Goal: Check status: Check status

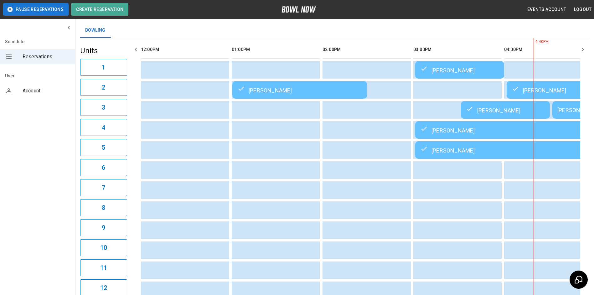
scroll to position [0, 363]
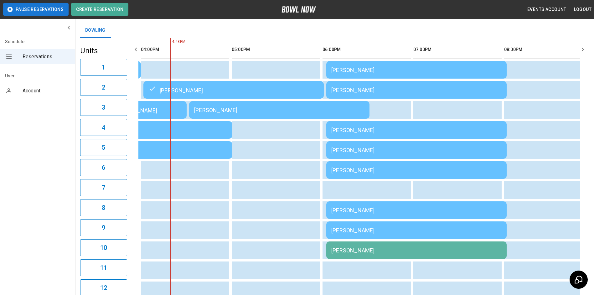
click at [346, 47] on th "sticky table" at bounding box center [336, 50] width 20 height 18
click at [389, 75] on td "[PERSON_NAME]" at bounding box center [416, 70] width 180 height 18
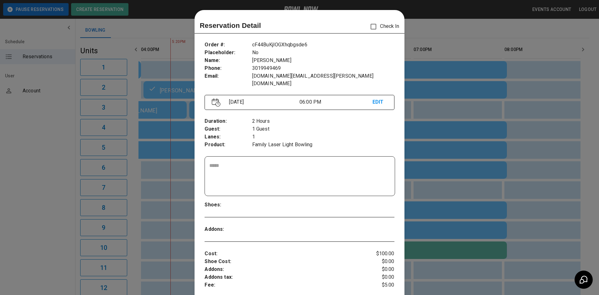
scroll to position [10, 0]
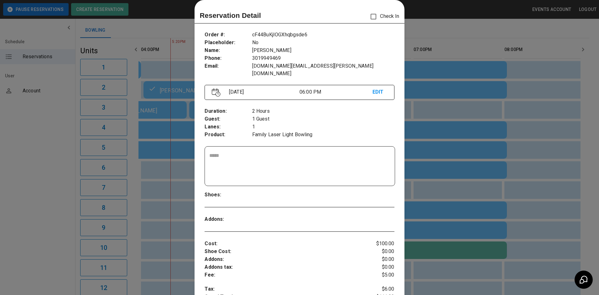
click at [418, 91] on div at bounding box center [299, 147] width 599 height 295
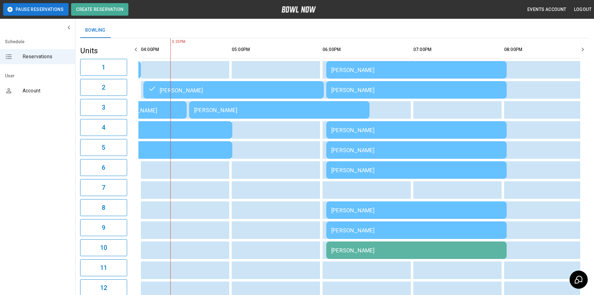
click at [418, 91] on div "[PERSON_NAME]" at bounding box center [416, 90] width 170 height 7
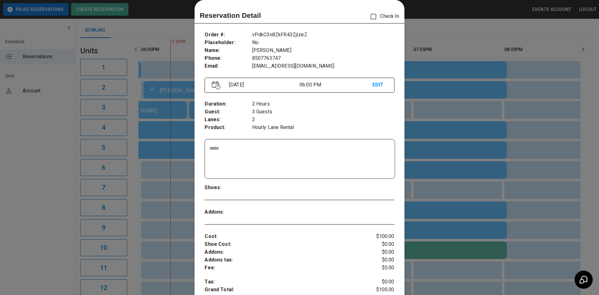
drag, startPoint x: 414, startPoint y: 111, endPoint x: 417, endPoint y: 120, distance: 9.6
click at [416, 115] on div at bounding box center [299, 147] width 599 height 295
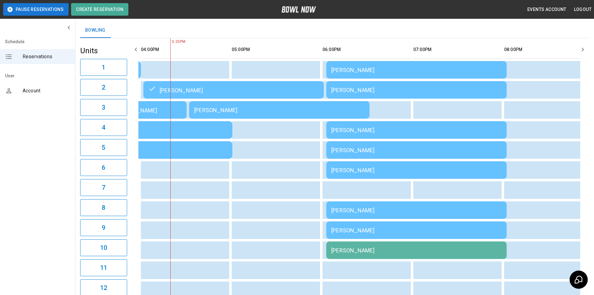
click at [425, 173] on div "[PERSON_NAME]" at bounding box center [416, 170] width 170 height 7
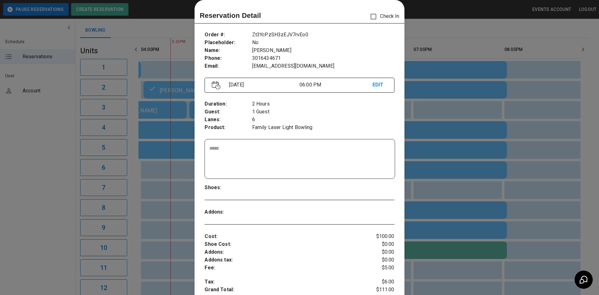
click at [512, 180] on div at bounding box center [299, 147] width 599 height 295
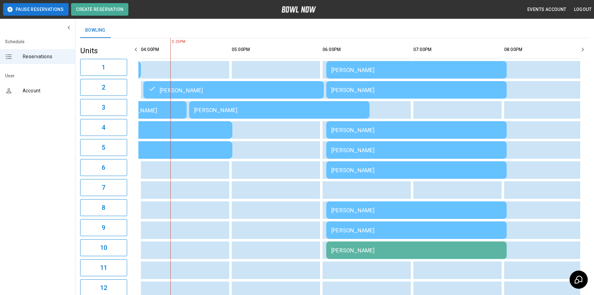
click at [455, 99] on table "[PERSON_NAME] [PERSON_NAME] [PERSON_NAME] [PERSON_NAME] [PERSON_NAME] [PERSON_N…" at bounding box center [279, 270] width 1008 height 464
click at [455, 97] on td "[PERSON_NAME]" at bounding box center [416, 90] width 180 height 18
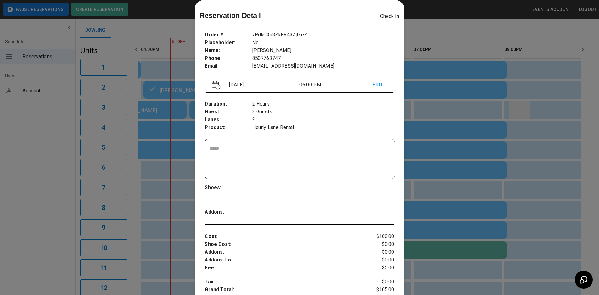
drag, startPoint x: 512, startPoint y: 110, endPoint x: 510, endPoint y: 117, distance: 7.1
click at [512, 110] on div at bounding box center [299, 147] width 599 height 295
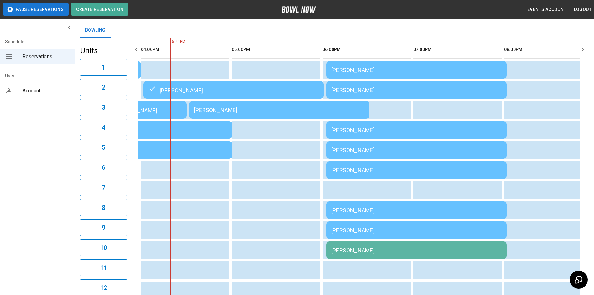
click at [483, 129] on div "[PERSON_NAME]" at bounding box center [416, 130] width 170 height 7
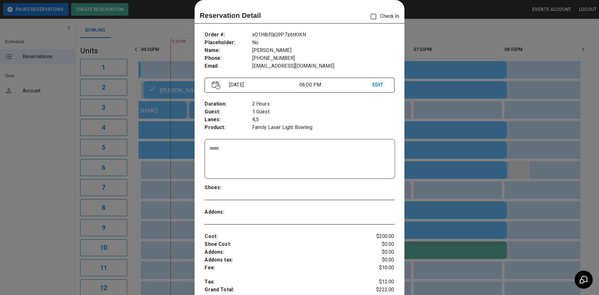
drag, startPoint x: 515, startPoint y: 181, endPoint x: 511, endPoint y: 180, distance: 4.4
click at [511, 180] on div at bounding box center [299, 147] width 599 height 295
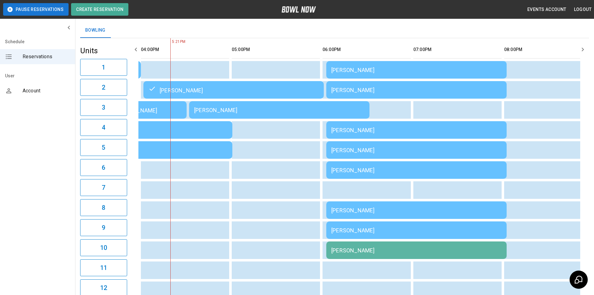
click at [474, 168] on td "[PERSON_NAME]" at bounding box center [416, 170] width 180 height 18
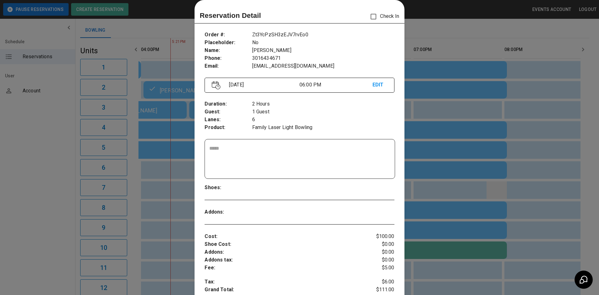
click at [491, 190] on div at bounding box center [299, 147] width 599 height 295
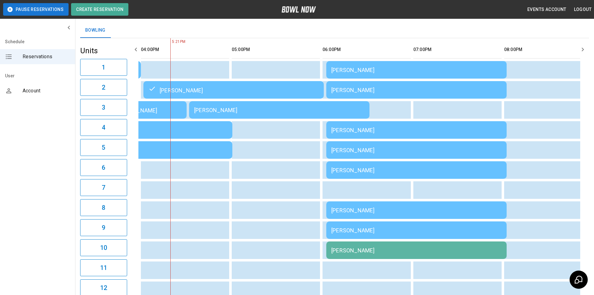
click at [474, 246] on td "[PERSON_NAME]" at bounding box center [416, 250] width 180 height 18
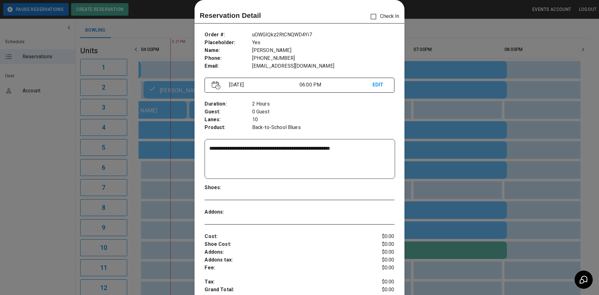
click at [511, 194] on div at bounding box center [299, 147] width 599 height 295
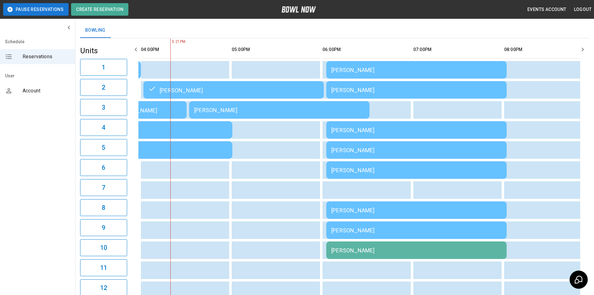
click at [465, 214] on div "[PERSON_NAME]" at bounding box center [416, 210] width 170 height 7
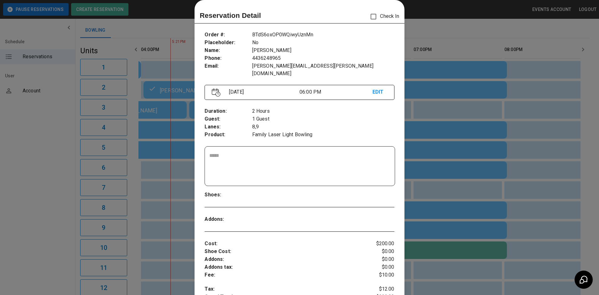
click at [429, 197] on div at bounding box center [299, 147] width 599 height 295
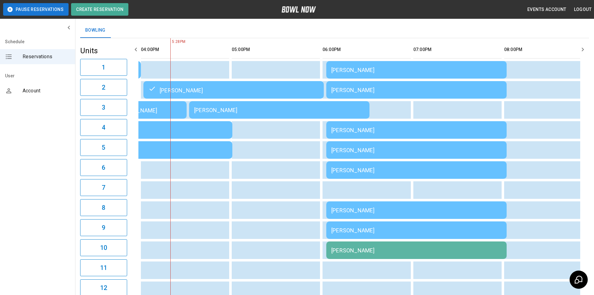
click at [406, 173] on div "[PERSON_NAME]" at bounding box center [416, 170] width 170 height 7
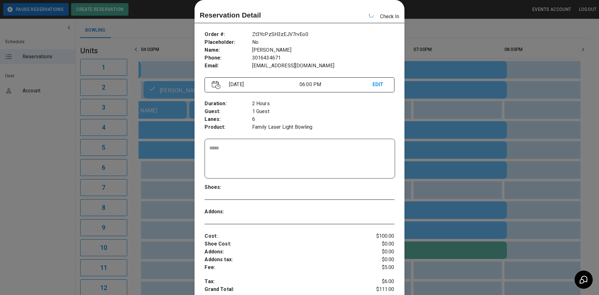
scroll to position [0, 454]
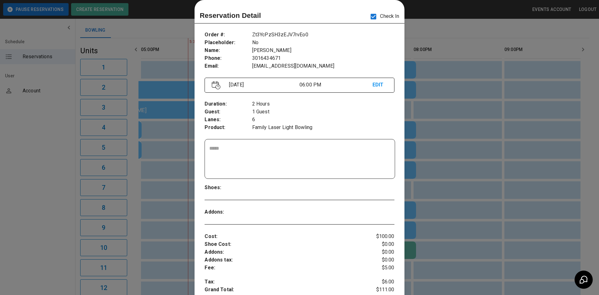
click at [440, 128] on div at bounding box center [299, 147] width 599 height 295
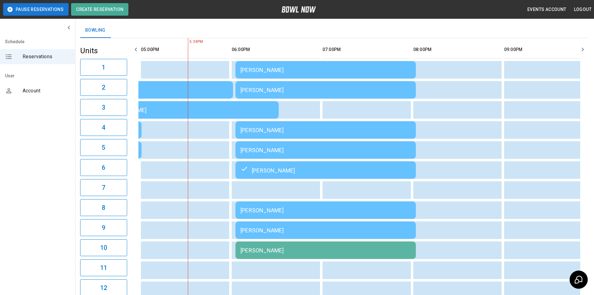
click at [359, 219] on td "[PERSON_NAME]" at bounding box center [325, 210] width 180 height 18
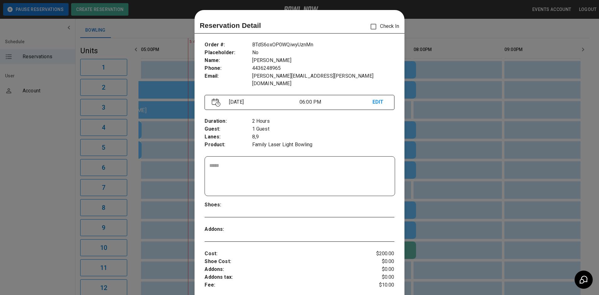
scroll to position [10, 0]
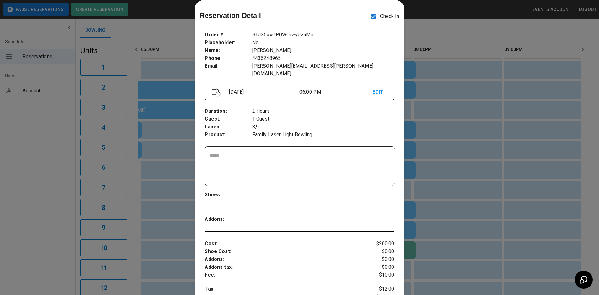
click at [540, 89] on div at bounding box center [299, 147] width 599 height 295
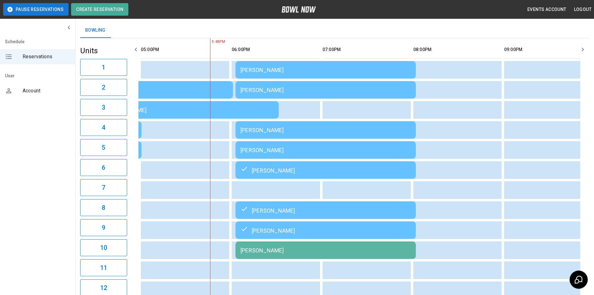
click at [386, 94] on td "[PERSON_NAME]" at bounding box center [325, 90] width 180 height 18
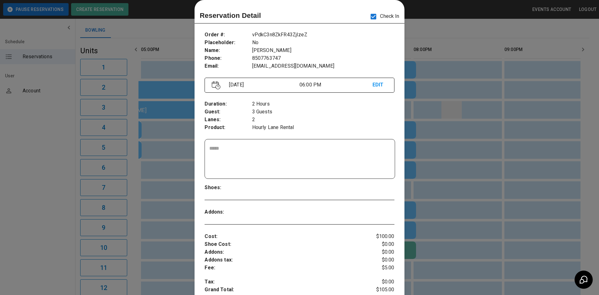
click at [452, 104] on div at bounding box center [299, 147] width 599 height 295
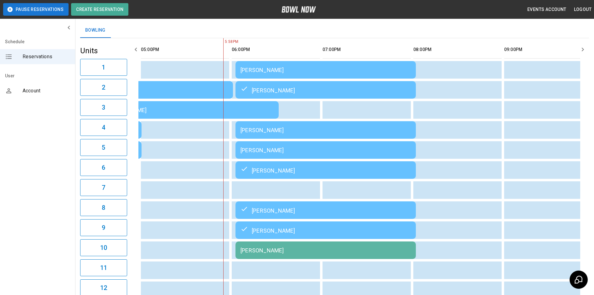
click at [372, 126] on td "[PERSON_NAME]" at bounding box center [325, 130] width 180 height 18
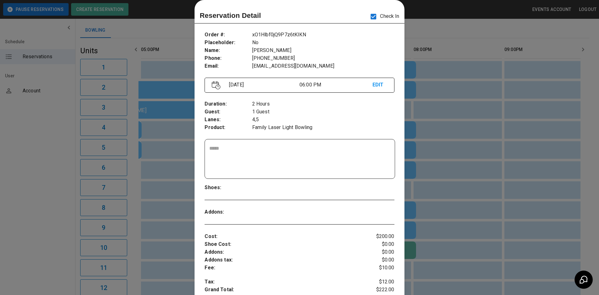
click at [474, 101] on div at bounding box center [299, 147] width 599 height 295
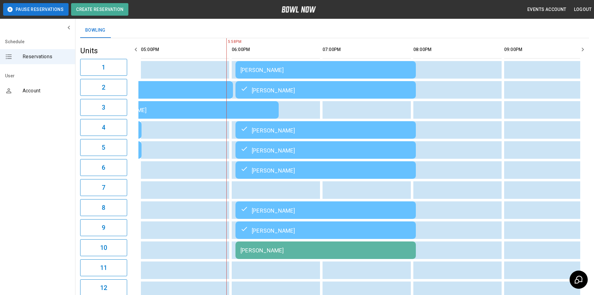
click at [355, 65] on td "[PERSON_NAME]" at bounding box center [325, 70] width 180 height 18
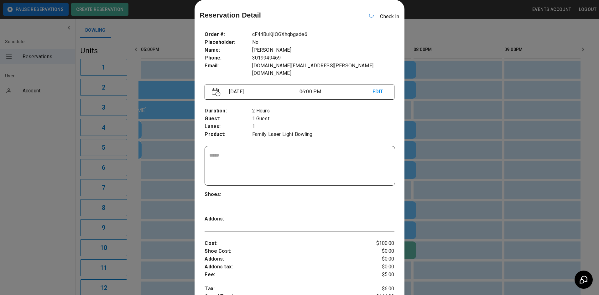
click at [494, 135] on div at bounding box center [299, 147] width 599 height 295
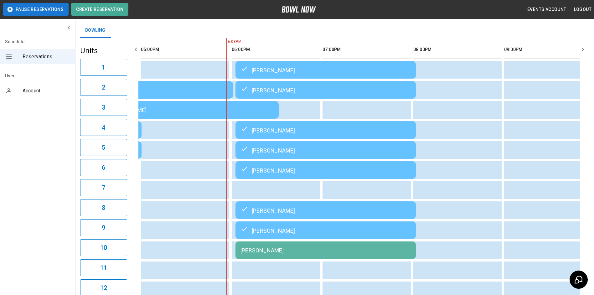
click at [391, 248] on td "[PERSON_NAME]" at bounding box center [325, 250] width 180 height 18
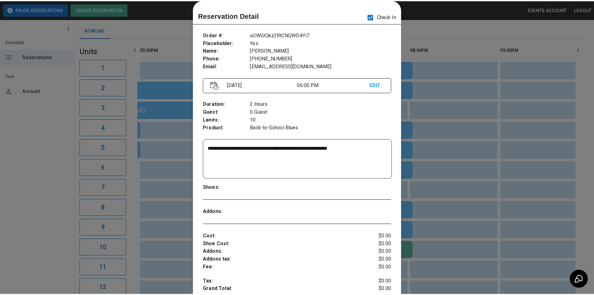
scroll to position [0, 545]
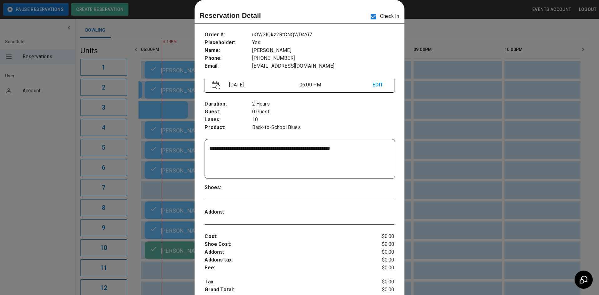
click at [450, 128] on div at bounding box center [299, 147] width 599 height 295
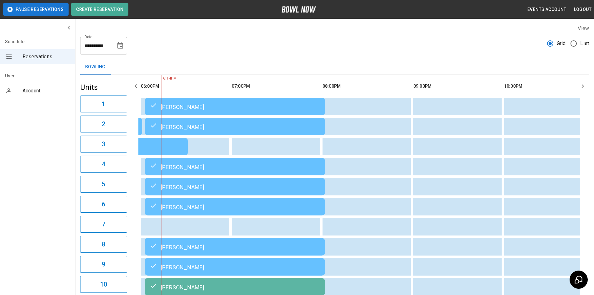
scroll to position [0, 0]
click at [120, 49] on icon "Choose date, selected date is Aug 16, 2025" at bounding box center [120, 46] width 8 height 8
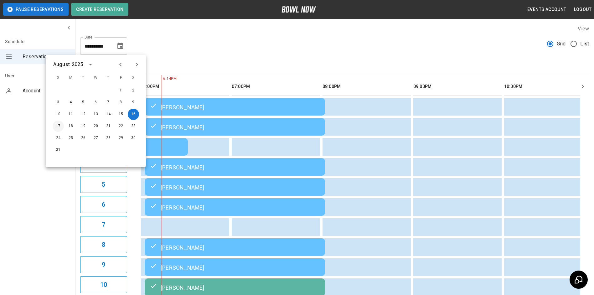
click at [60, 126] on button "17" at bounding box center [58, 126] width 11 height 11
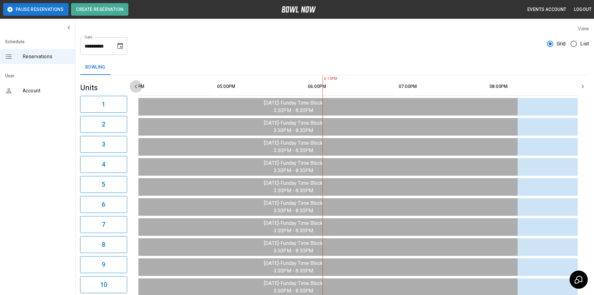
click at [139, 85] on icon "button" at bounding box center [136, 87] width 8 height 8
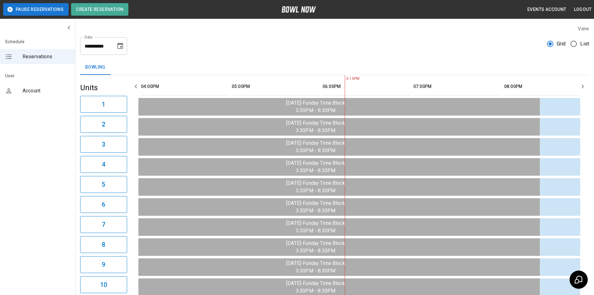
click at [139, 85] on icon "button" at bounding box center [136, 87] width 8 height 8
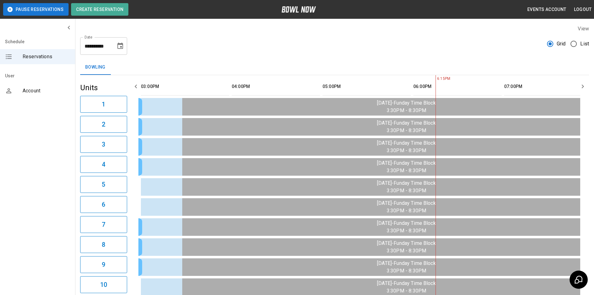
click at [139, 85] on icon "button" at bounding box center [136, 87] width 8 height 8
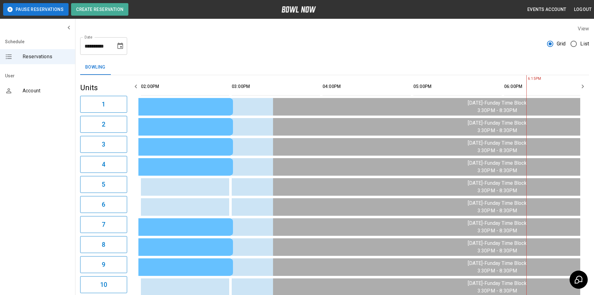
click at [139, 85] on icon "button" at bounding box center [136, 87] width 8 height 8
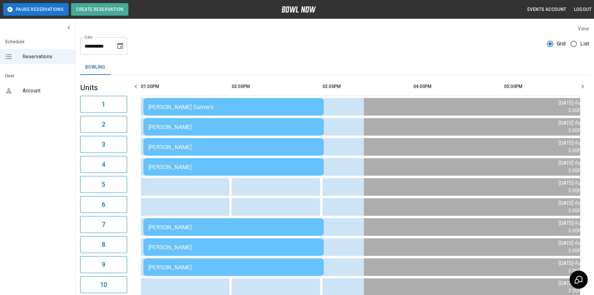
click at [139, 85] on icon "button" at bounding box center [136, 87] width 8 height 8
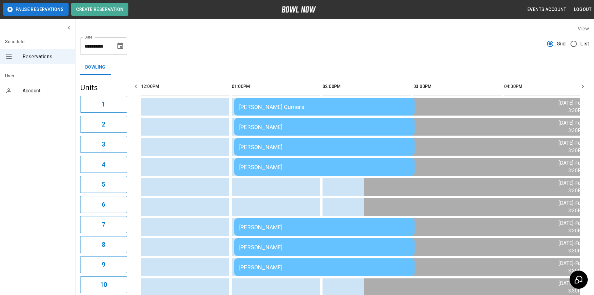
scroll to position [0, 272]
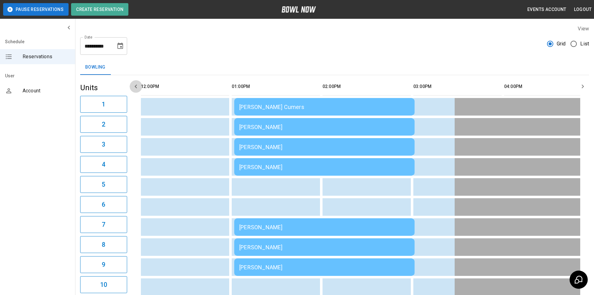
click at [140, 88] on button "button" at bounding box center [136, 86] width 13 height 13
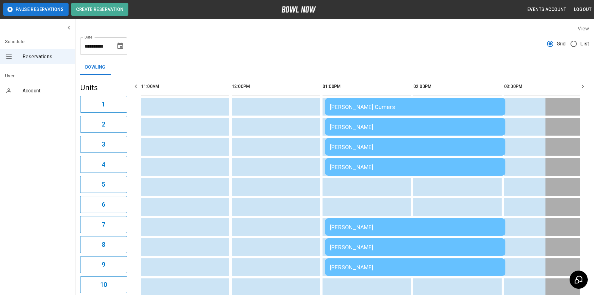
click at [140, 88] on button "button" at bounding box center [136, 86] width 13 height 13
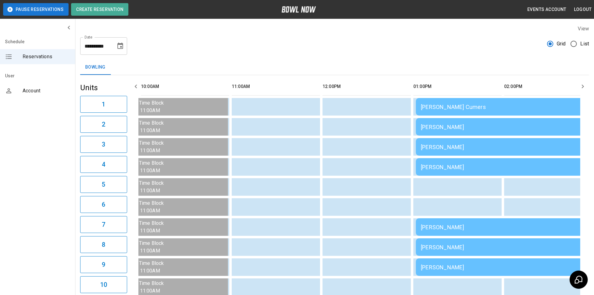
click at [140, 88] on button "button" at bounding box center [136, 86] width 13 height 13
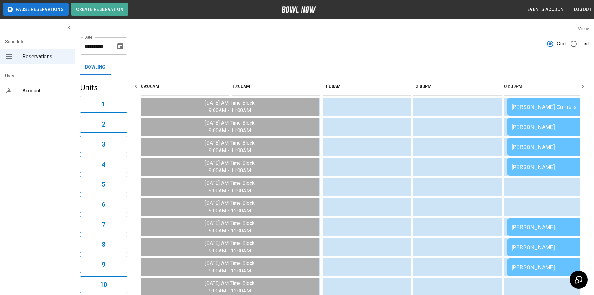
click at [121, 45] on icon "Choose date, selected date is Aug 17, 2025" at bounding box center [120, 46] width 8 height 8
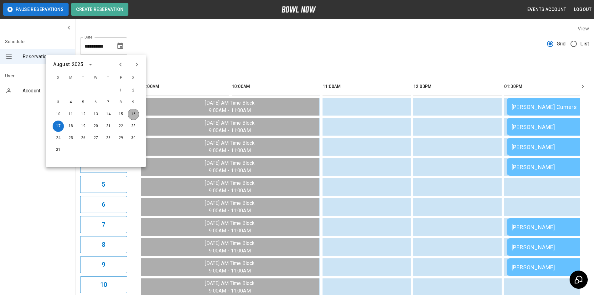
click at [136, 115] on button "16" at bounding box center [133, 114] width 11 height 11
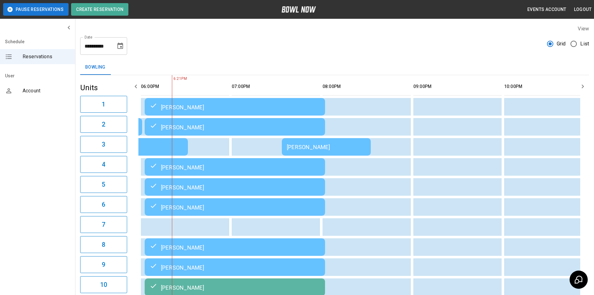
click at [580, 87] on icon "button" at bounding box center [583, 87] width 8 height 8
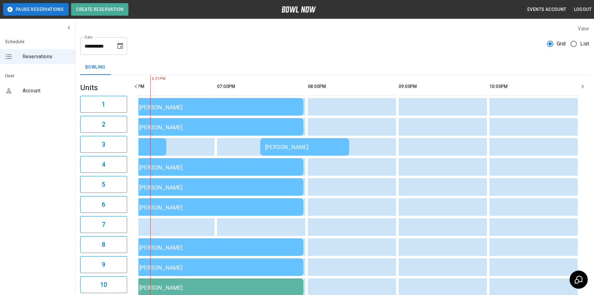
click at [580, 87] on icon "button" at bounding box center [583, 87] width 8 height 8
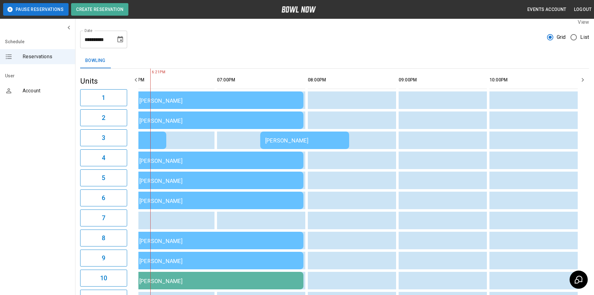
scroll to position [0, 0]
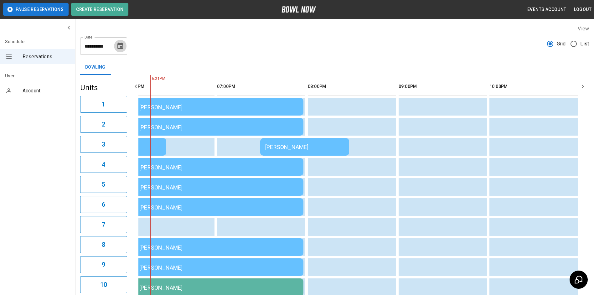
click at [125, 46] on button "Choose date, selected date is Aug 16, 2025" at bounding box center [120, 46] width 13 height 13
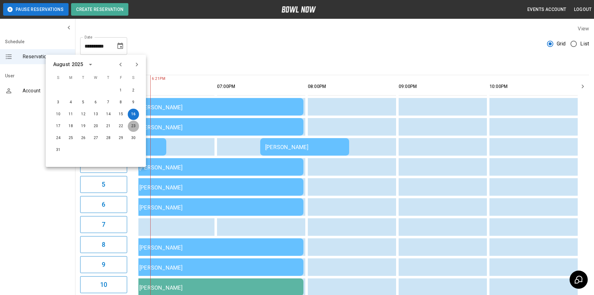
drag, startPoint x: 136, startPoint y: 122, endPoint x: 134, endPoint y: 126, distance: 3.8
click at [136, 122] on button "23" at bounding box center [133, 126] width 11 height 11
type input "**********"
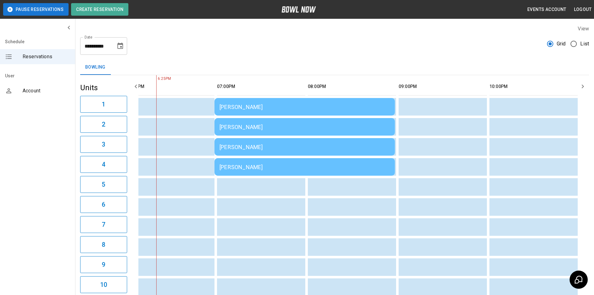
scroll to position [0, 553]
